Goal: Information Seeking & Learning: Compare options

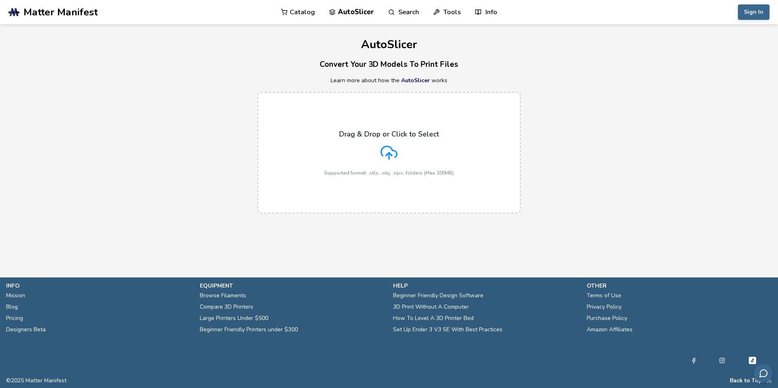
click at [386, 151] on icon at bounding box center [388, 152] width 17 height 17
click at [0, 0] on input "Drag & Drop or Click to Select Supported format: .stls, .obj, .zips, folders (M…" at bounding box center [0, 0] width 0 height 0
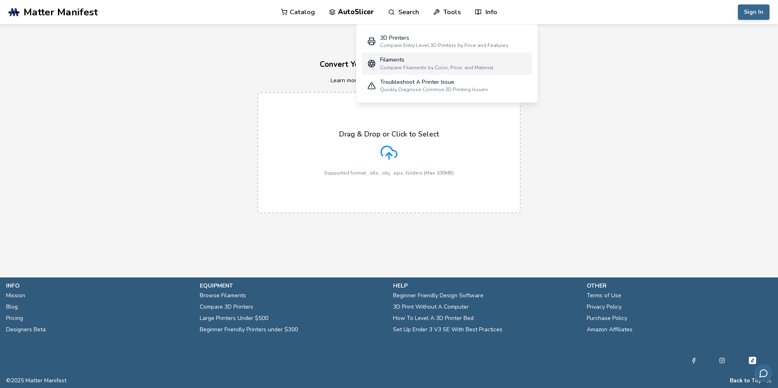
click at [395, 62] on div "Filaments" at bounding box center [436, 60] width 113 height 6
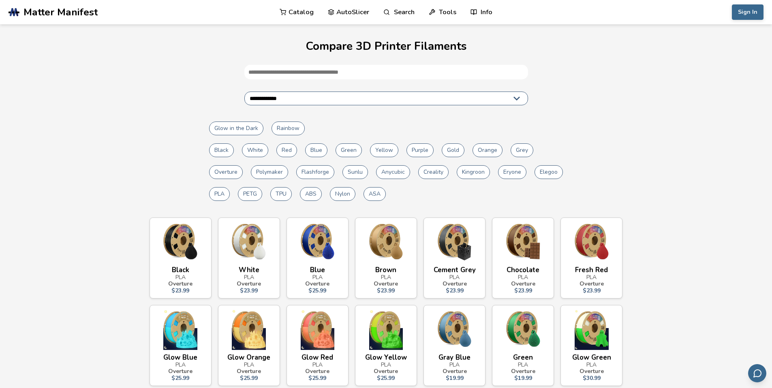
click at [296, 96] on select "**********" at bounding box center [386, 99] width 284 height 14
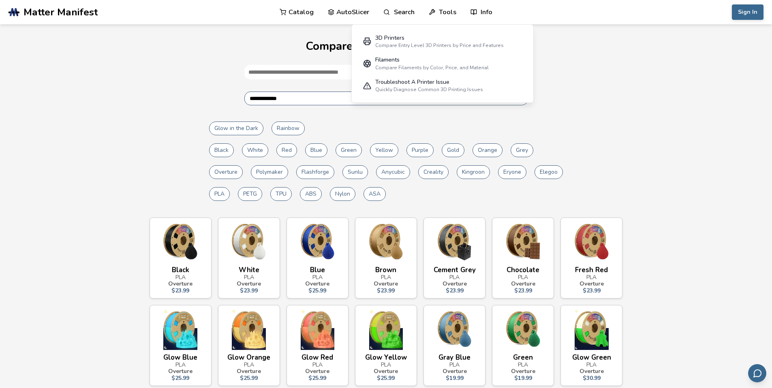
click at [432, 9] on icon at bounding box center [431, 11] width 5 height 5
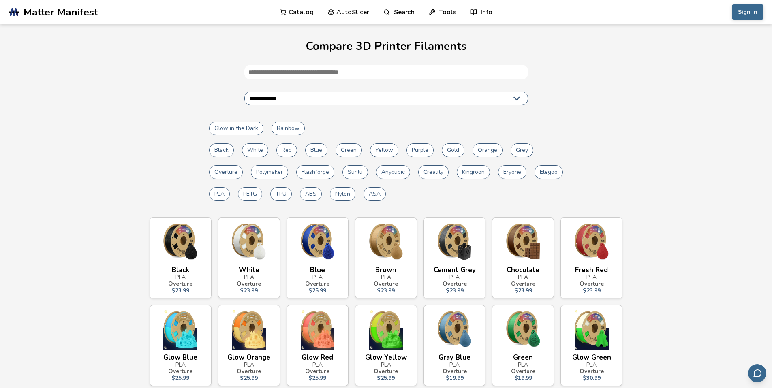
click at [431, 10] on icon at bounding box center [431, 11] width 5 height 5
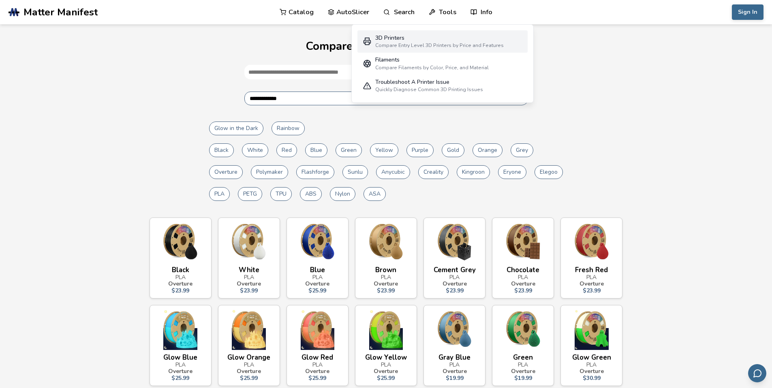
click at [389, 43] on div "Compare Entry Level 3D Printers by Price and Features" at bounding box center [439, 46] width 128 height 6
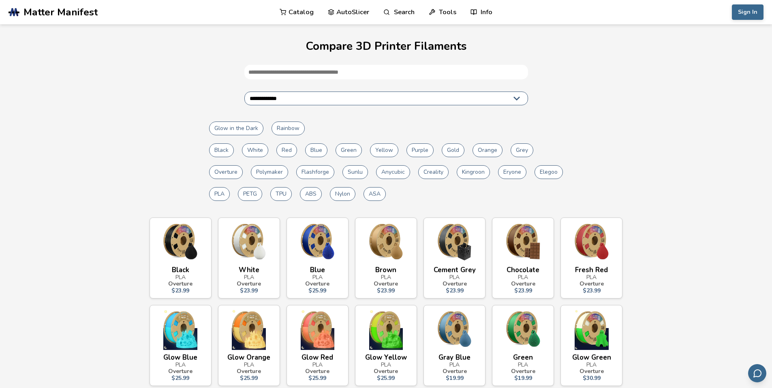
select select "**********"
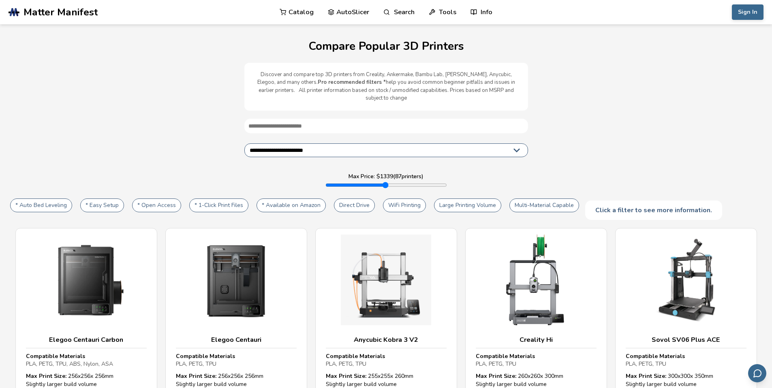
type input "****"
drag, startPoint x: 347, startPoint y: 175, endPoint x: 449, endPoint y: 183, distance: 102.0
click at [447, 184] on input "range" at bounding box center [386, 185] width 122 height 6
click at [606, 201] on div "Click a filter to see more information." at bounding box center [653, 210] width 137 height 19
click at [653, 203] on div "Click a filter to see more information." at bounding box center [653, 210] width 137 height 19
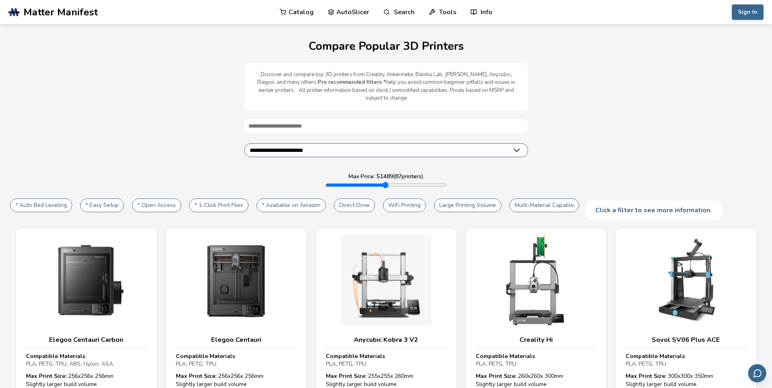
drag, startPoint x: 693, startPoint y: 204, endPoint x: 652, endPoint y: 199, distance: 41.3
click at [687, 204] on div "Click a filter to see more information." at bounding box center [653, 210] width 137 height 19
click at [528, 199] on button "Multi-Material Capable" at bounding box center [544, 206] width 70 height 14
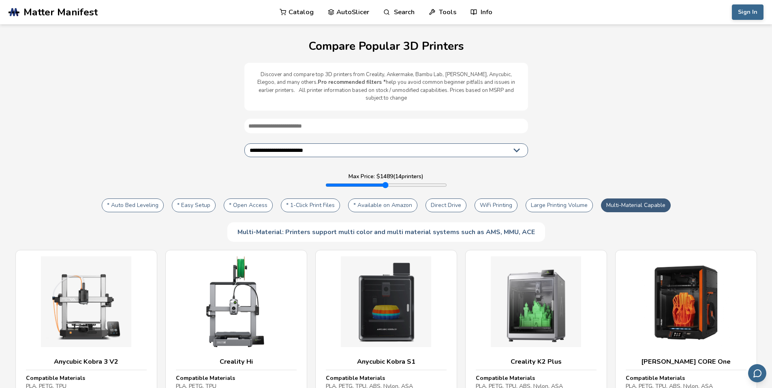
click at [555, 199] on button "Large Printing Volume" at bounding box center [558, 206] width 67 height 14
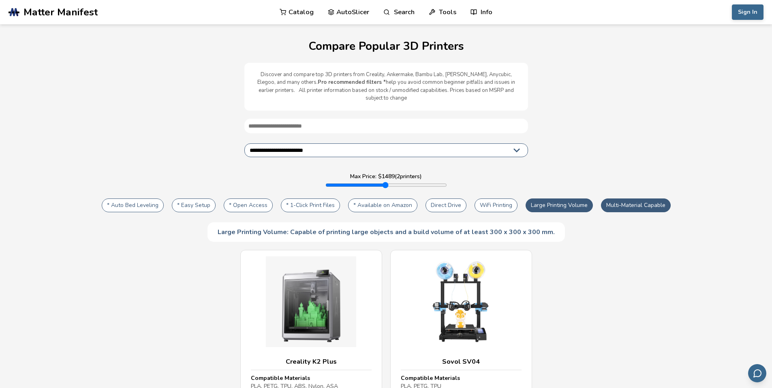
click at [305, 199] on button "* 1-Click Print Files" at bounding box center [310, 206] width 59 height 14
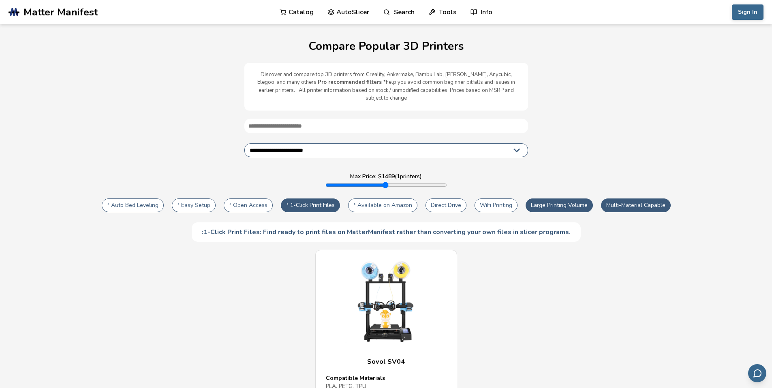
click at [240, 199] on button "* Open Access" at bounding box center [248, 206] width 49 height 14
click at [190, 199] on button "* Easy Setup" at bounding box center [194, 206] width 44 height 14
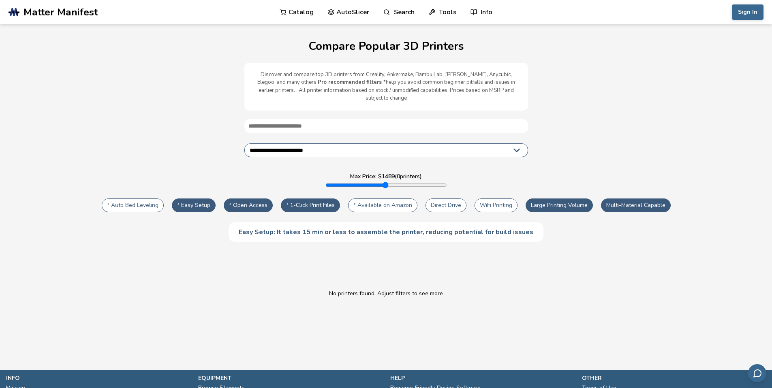
click at [237, 199] on button "* Open Access" at bounding box center [248, 206] width 49 height 14
click at [189, 199] on button "* Easy Setup" at bounding box center [194, 206] width 44 height 14
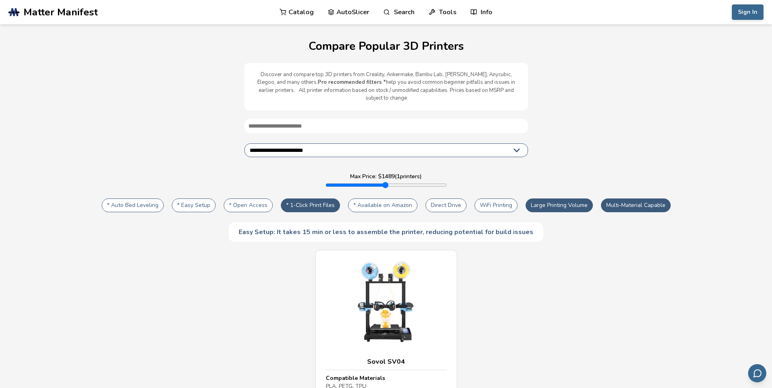
click at [141, 199] on button "* Auto Bed Leveling" at bounding box center [133, 206] width 62 height 14
click at [374, 199] on button "* Available on Amazon" at bounding box center [382, 206] width 69 height 14
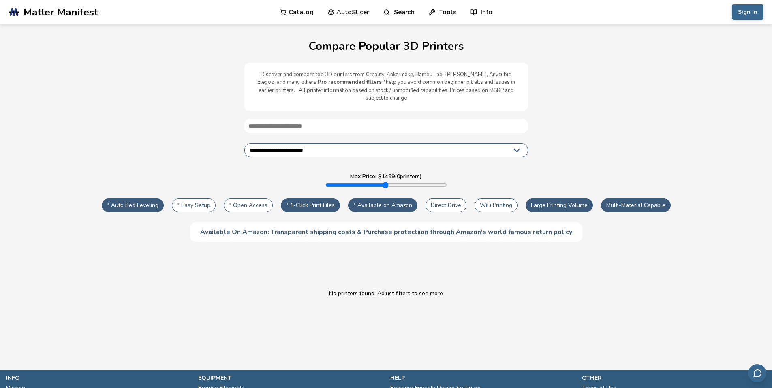
click at [445, 200] on button "Direct Drive" at bounding box center [445, 206] width 41 height 14
click at [483, 199] on button "WiFi Printing" at bounding box center [495, 206] width 43 height 14
click at [446, 199] on button "Direct Drive" at bounding box center [445, 206] width 41 height 14
drag, startPoint x: 491, startPoint y: 198, endPoint x: 516, endPoint y: 196, distance: 25.2
click at [491, 199] on button "WiFi Printing" at bounding box center [495, 206] width 43 height 14
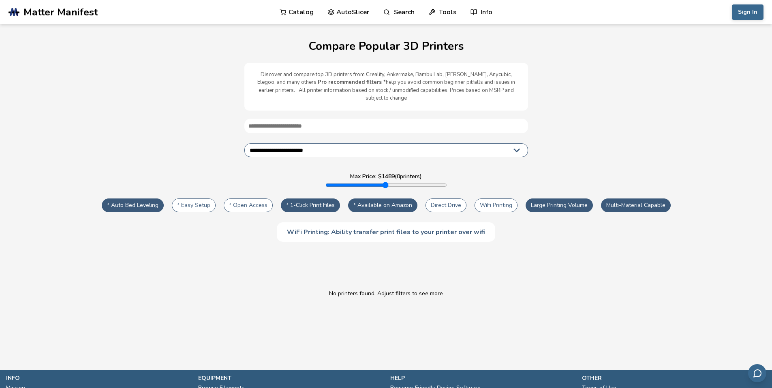
drag, startPoint x: 546, startPoint y: 196, endPoint x: 583, endPoint y: 197, distance: 36.9
click at [546, 199] on button "Large Printing Volume" at bounding box center [558, 206] width 67 height 14
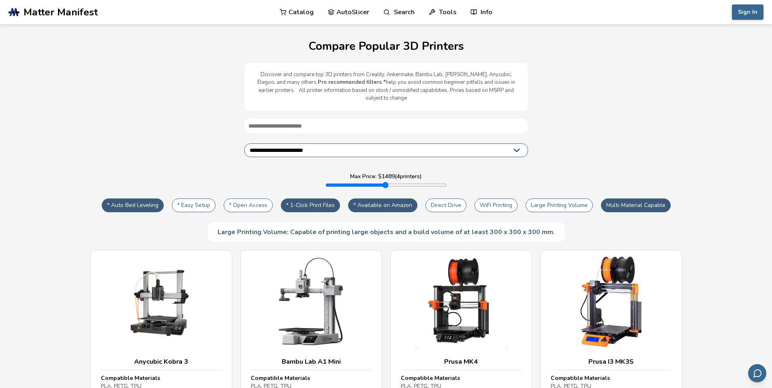
drag, startPoint x: 617, startPoint y: 198, endPoint x: 580, endPoint y: 188, distance: 38.0
click at [617, 199] on button "Multi-Material Capable" at bounding box center [636, 206] width 70 height 14
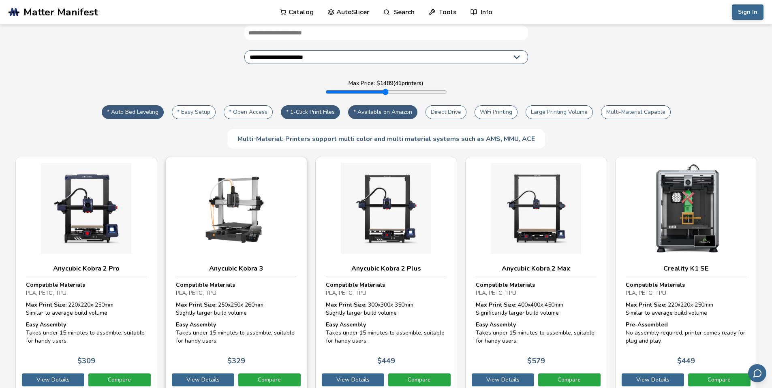
scroll to position [94, 0]
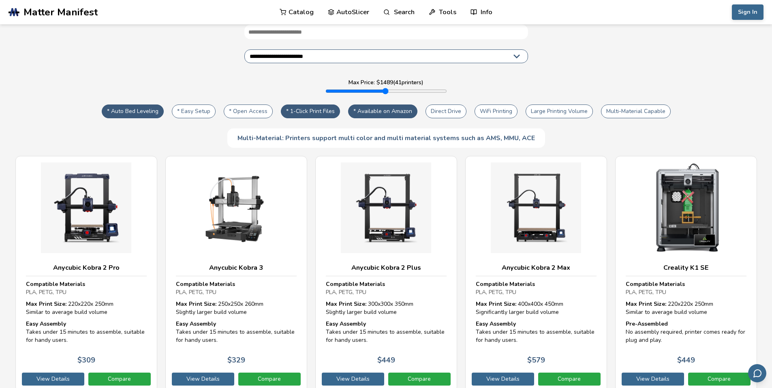
click at [637, 106] on button "Multi-Material Capable" at bounding box center [636, 112] width 70 height 14
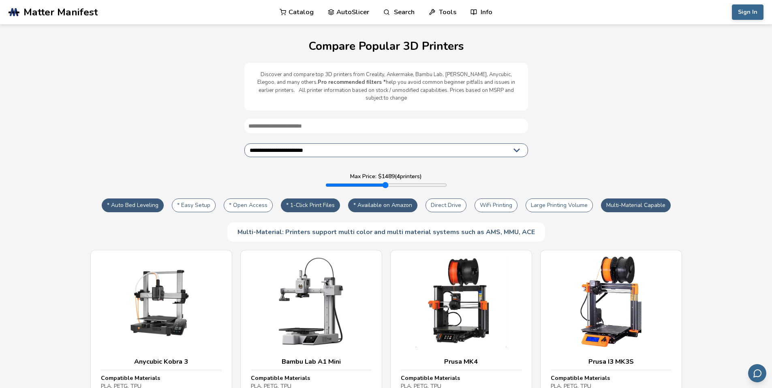
click at [365, 199] on button "* Available on Amazon" at bounding box center [382, 206] width 69 height 14
